Goal: Transaction & Acquisition: Purchase product/service

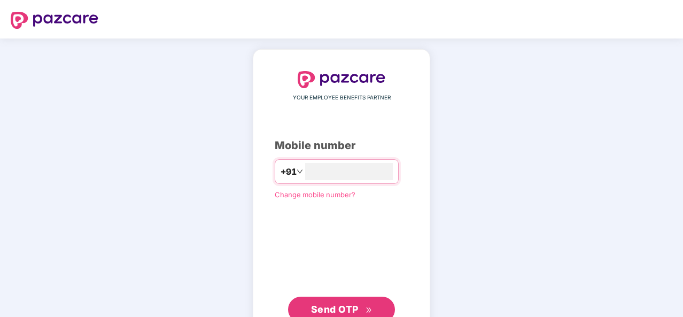
type input "**********"
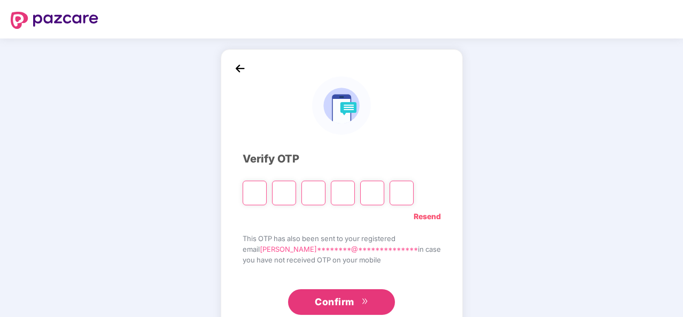
paste input "*"
type input "*"
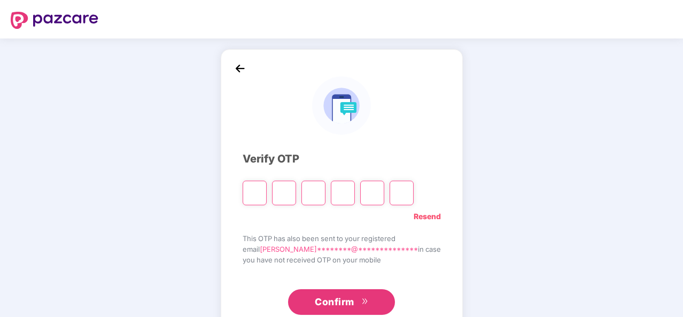
type input "*"
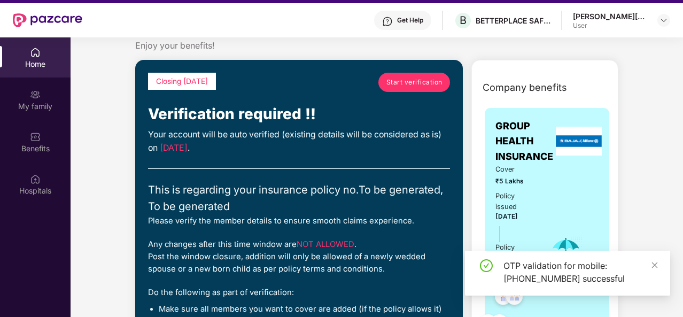
scroll to position [26, 0]
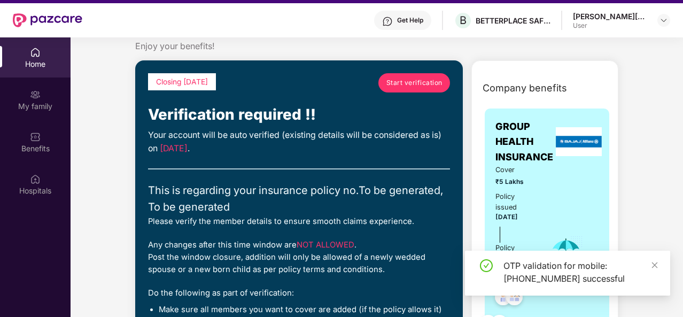
click at [411, 86] on span "Start verification" at bounding box center [414, 82] width 56 height 10
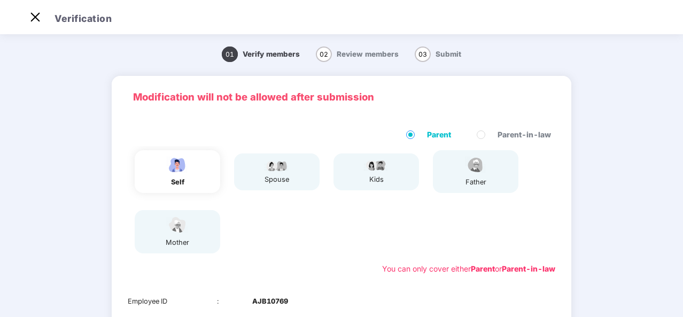
scroll to position [193, 0]
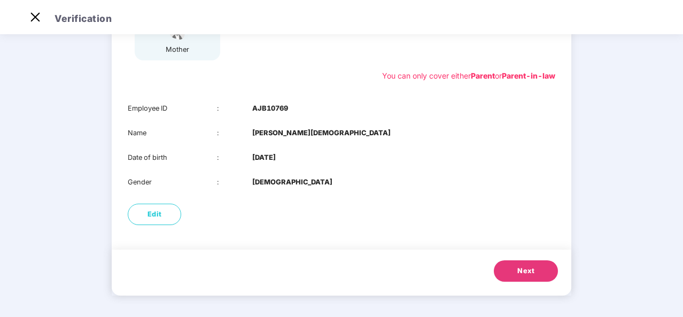
click at [541, 267] on button "Next" at bounding box center [526, 270] width 64 height 21
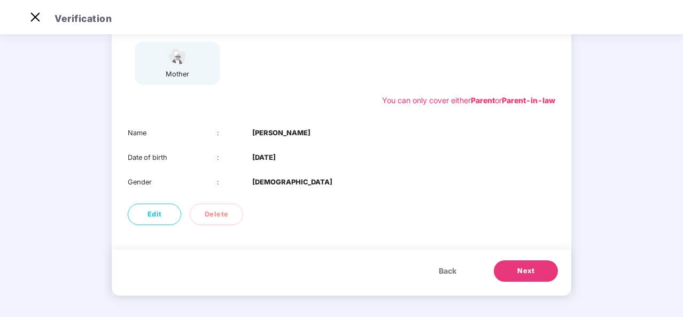
click at [535, 272] on button "Next" at bounding box center [526, 270] width 64 height 21
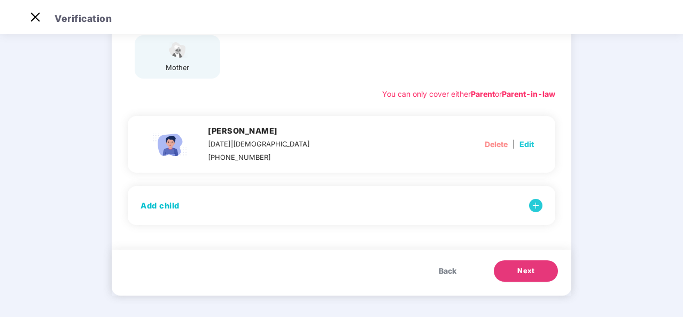
click at [535, 272] on button "Next" at bounding box center [526, 270] width 64 height 21
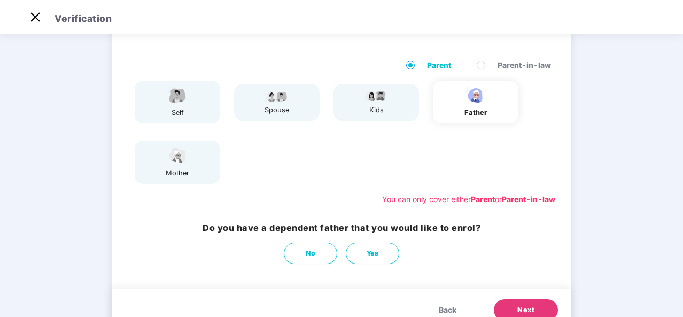
scroll to position [108, 0]
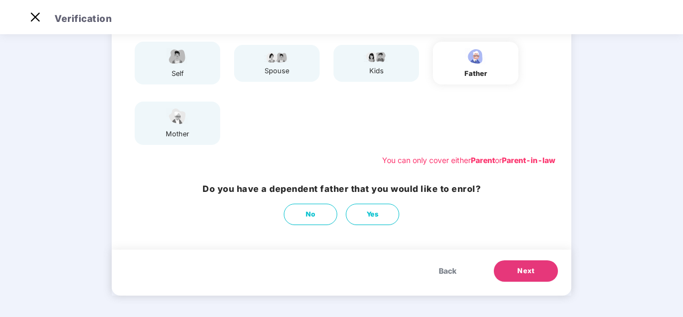
click at [533, 271] on span "Next" at bounding box center [525, 271] width 17 height 11
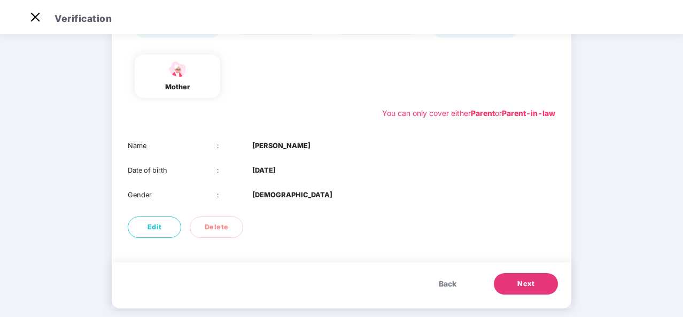
scroll to position [168, 0]
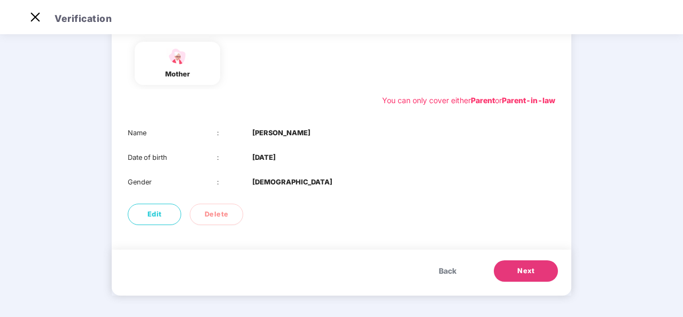
click at [539, 268] on button "Next" at bounding box center [526, 270] width 64 height 21
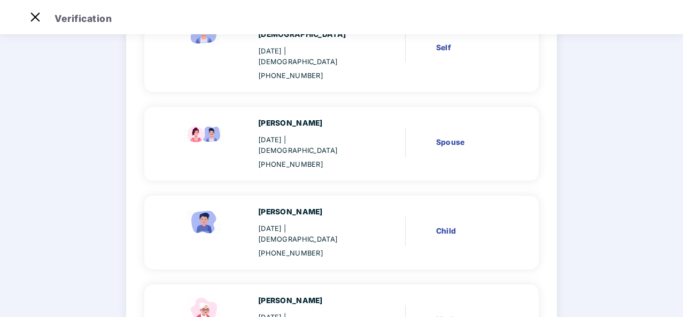
scroll to position [211, 0]
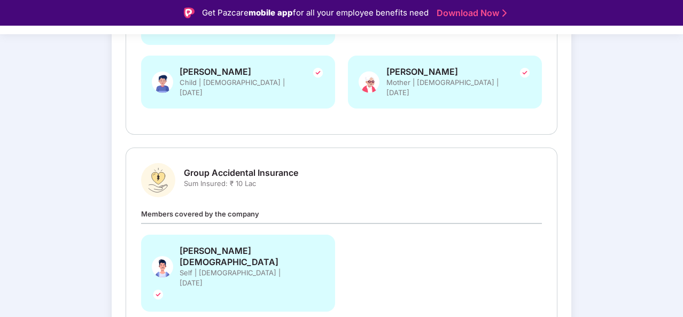
scroll to position [26, 0]
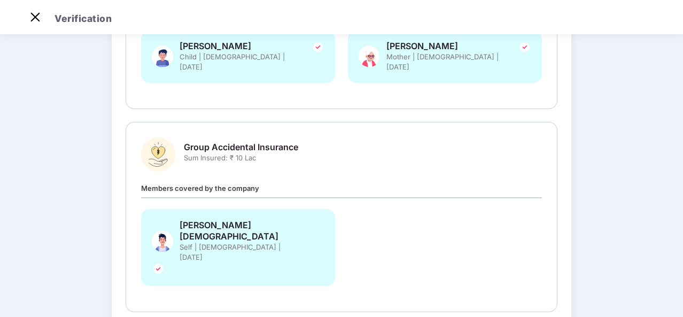
drag, startPoint x: 508, startPoint y: 269, endPoint x: 494, endPoint y: 165, distance: 105.0
click at [494, 165] on div "Review and Submit Details once submitted, cannot be changed Group Health Insura…" at bounding box center [342, 75] width 460 height 602
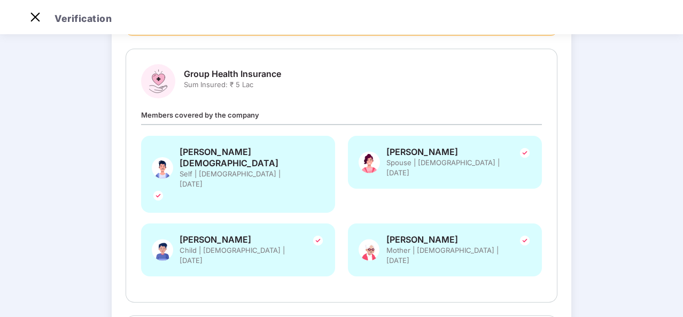
scroll to position [112, 0]
click at [165, 189] on img at bounding box center [158, 195] width 13 height 13
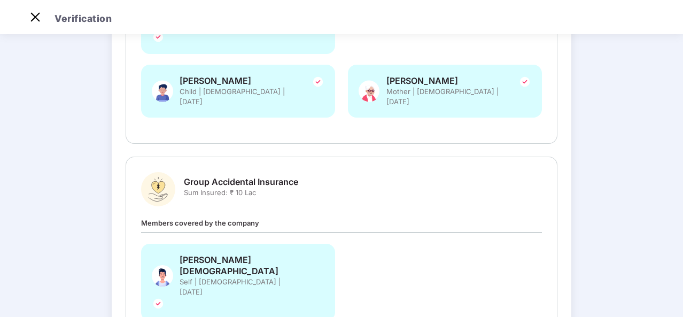
scroll to position [305, 0]
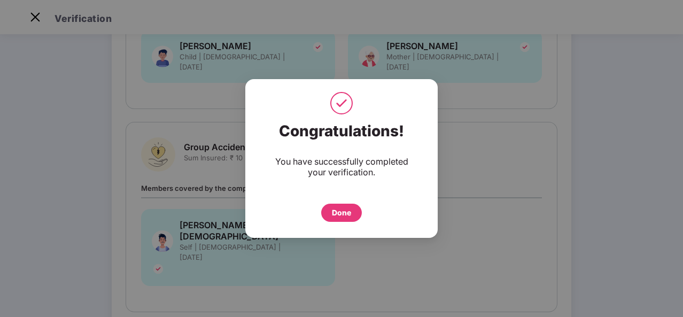
click at [333, 215] on div "Done" at bounding box center [341, 213] width 19 height 12
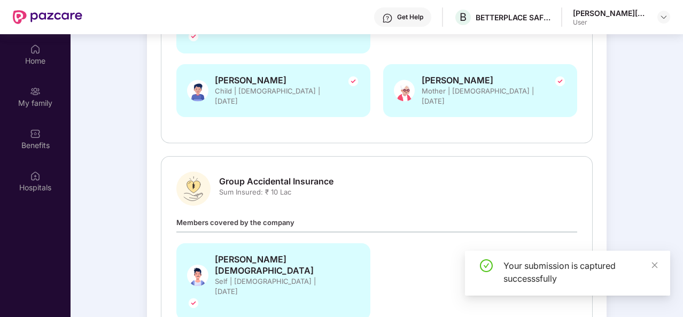
scroll to position [60, 0]
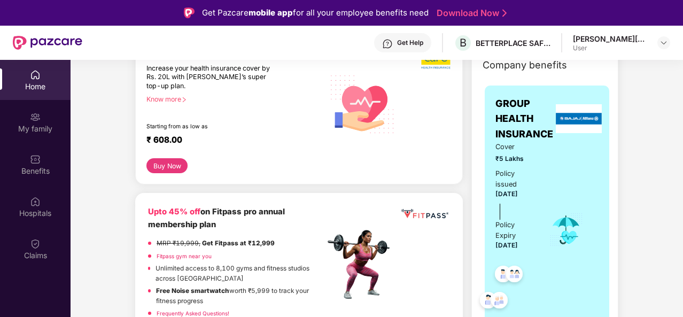
scroll to position [157, 0]
click at [166, 168] on button "Buy Now" at bounding box center [166, 165] width 41 height 15
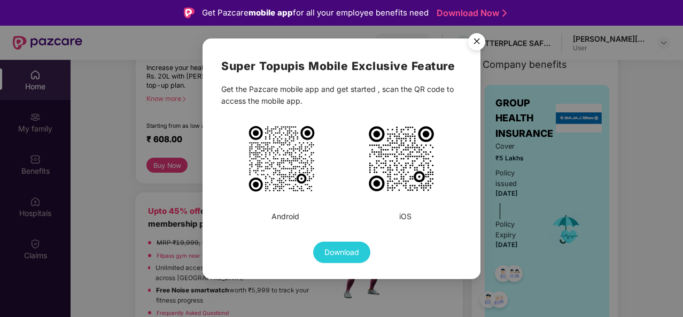
click at [126, 177] on div "Super Topup is Mobile Exclusive Feature Get the Pazcare mobile app and get star…" at bounding box center [341, 158] width 683 height 317
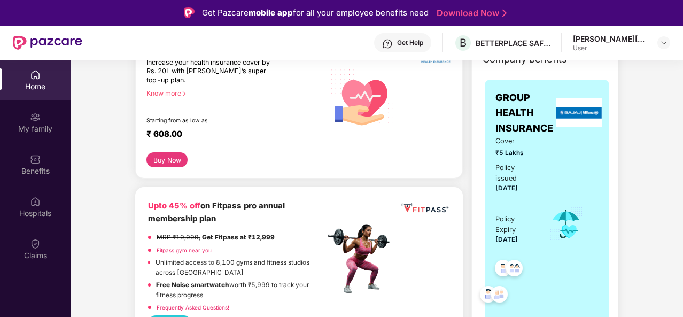
scroll to position [163, 0]
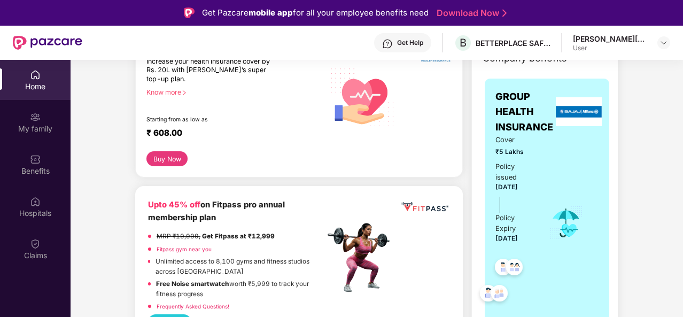
click at [177, 157] on button "Buy Now" at bounding box center [166, 158] width 41 height 15
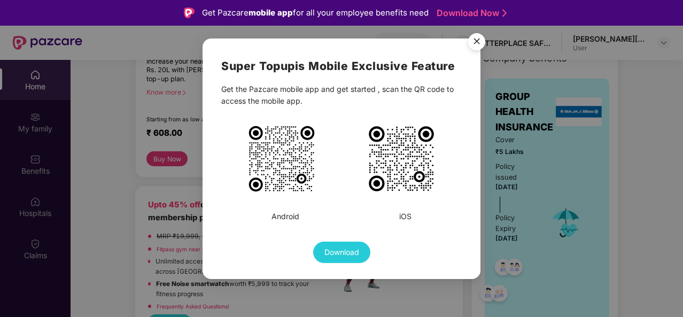
click at [473, 37] on img "Close" at bounding box center [477, 43] width 30 height 30
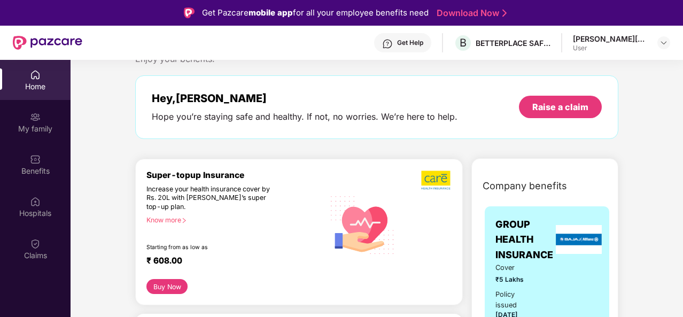
scroll to position [36, 0]
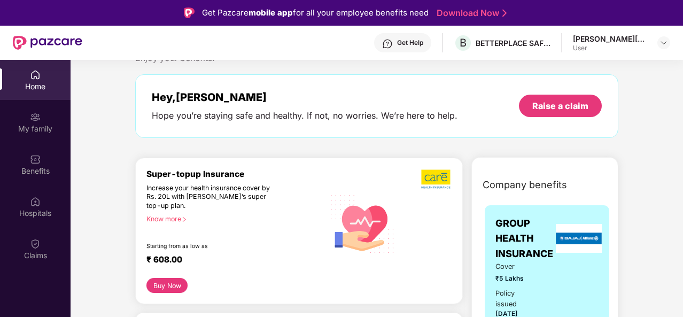
click at [175, 217] on div "Know more" at bounding box center [232, 218] width 172 height 7
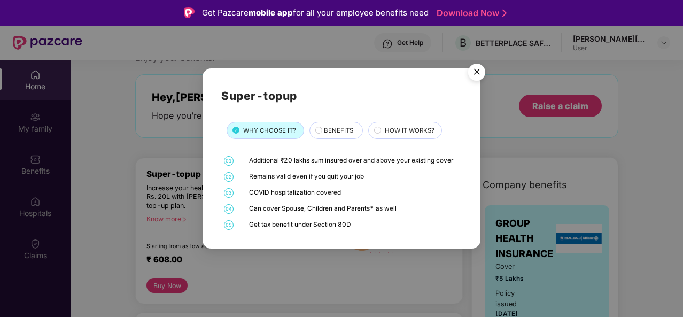
click at [344, 130] on span "BENEFITS" at bounding box center [338, 131] width 29 height 10
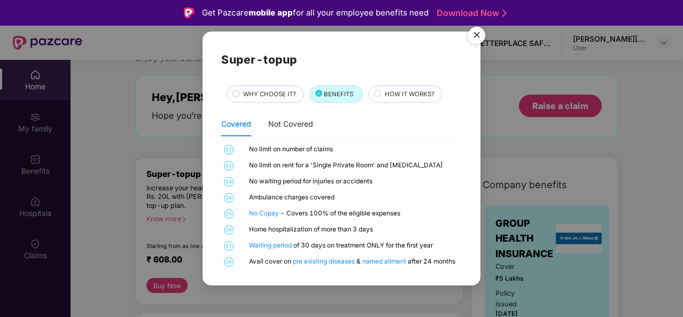
click at [420, 87] on div "HOW IT WORKS?" at bounding box center [405, 93] width 74 height 17
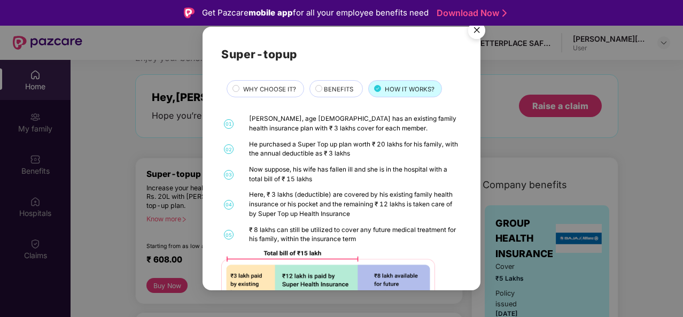
scroll to position [44, 0]
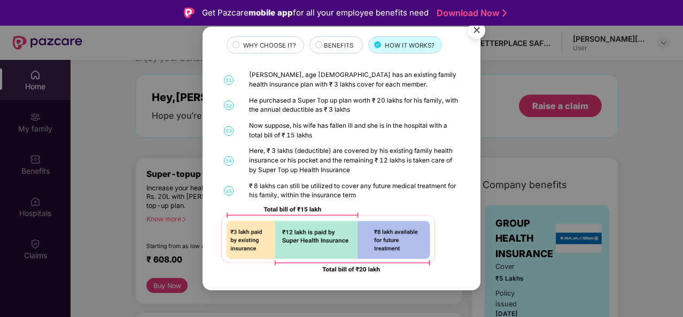
click at [470, 28] on img "Close" at bounding box center [477, 32] width 30 height 30
